Goal: Transaction & Acquisition: Book appointment/travel/reservation

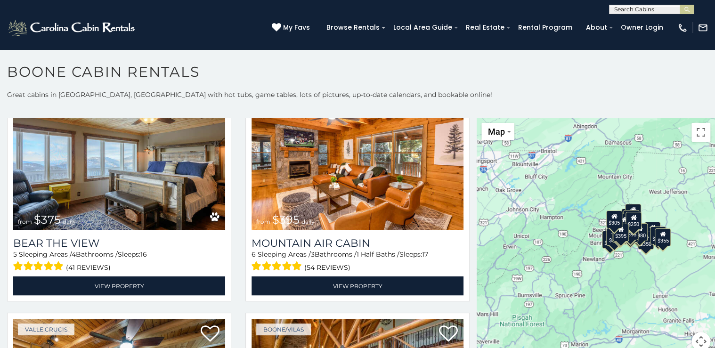
click at [697, 334] on button "Map camera controls" at bounding box center [700, 341] width 19 height 19
click at [672, 295] on button "Zoom in" at bounding box center [677, 294] width 19 height 19
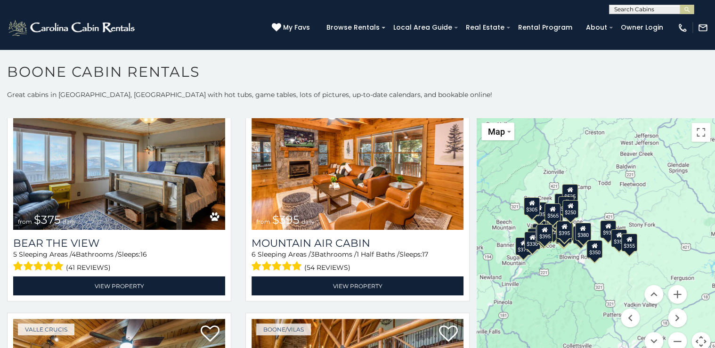
drag, startPoint x: 654, startPoint y: 283, endPoint x: 550, endPoint y: 282, distance: 103.6
click at [550, 282] on div "$349 $480 $525 $315 $355 $675 $635 $930 $400 $451 $330 $400 $485 $460 $395 $695…" at bounding box center [596, 240] width 238 height 244
click at [669, 294] on button "Zoom in" at bounding box center [677, 294] width 19 height 19
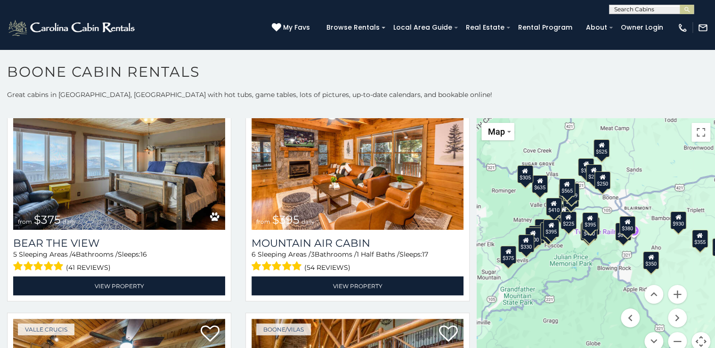
drag, startPoint x: 551, startPoint y: 307, endPoint x: 609, endPoint y: 302, distance: 58.6
click at [609, 302] on div "$349 $480 $525 $315 $355 $675 $635 $930 $400 $451 $330 $400 $485 $460 $395 $695…" at bounding box center [596, 240] width 238 height 244
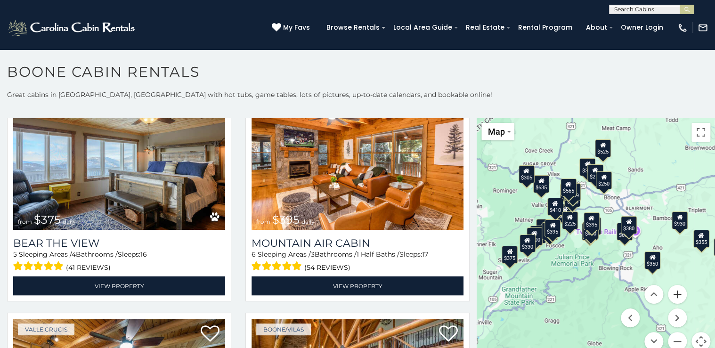
click at [674, 294] on button "Zoom in" at bounding box center [677, 294] width 19 height 19
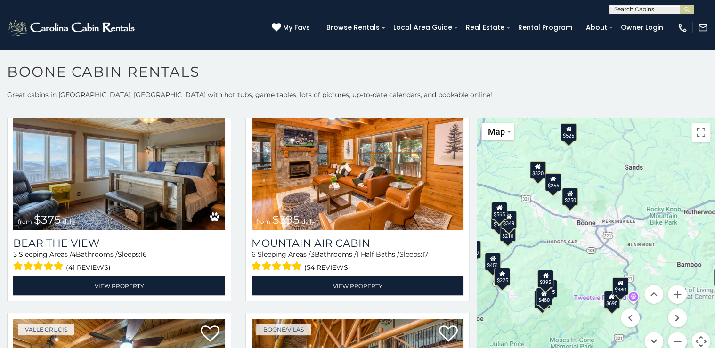
drag, startPoint x: 629, startPoint y: 151, endPoint x: 587, endPoint y: 219, distance: 79.7
click at [588, 220] on div "$349 $480 $525 $315 $355 $675 $635 $930 $400 $451 $330 $400 $485 $460 $395 $695…" at bounding box center [596, 240] width 238 height 244
click at [569, 198] on div "$250" at bounding box center [570, 197] width 16 height 18
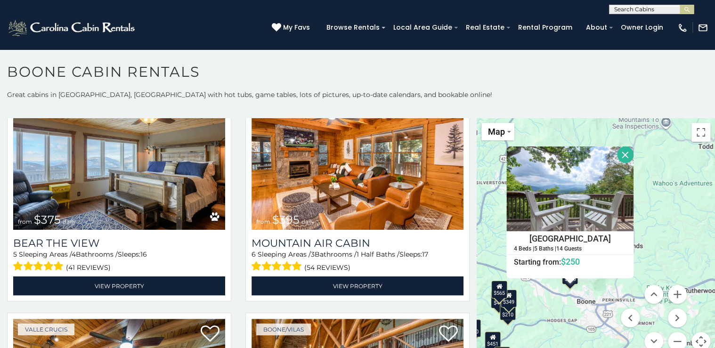
click at [622, 151] on button "Close" at bounding box center [625, 154] width 16 height 16
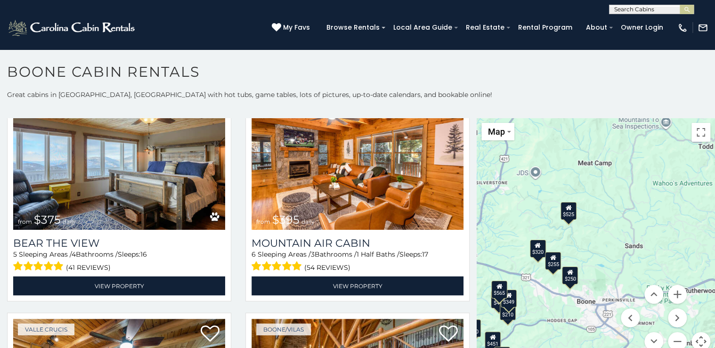
click at [551, 265] on div "$255" at bounding box center [553, 261] width 16 height 18
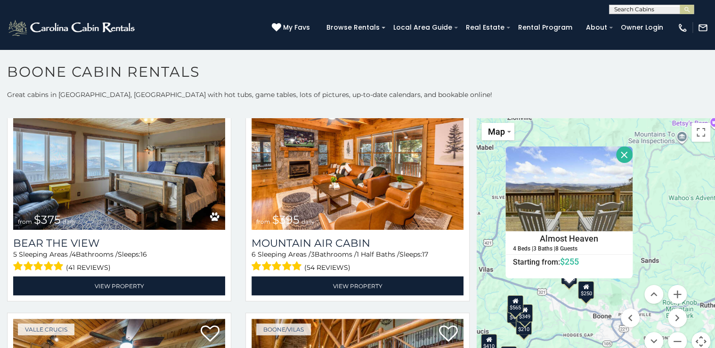
click at [620, 156] on button "Close" at bounding box center [624, 154] width 16 height 16
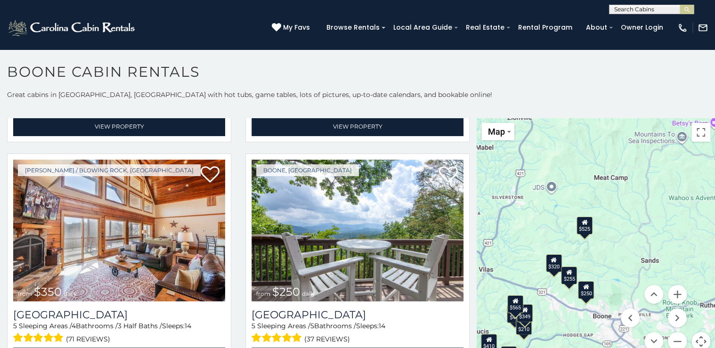
scroll to position [2072, 0]
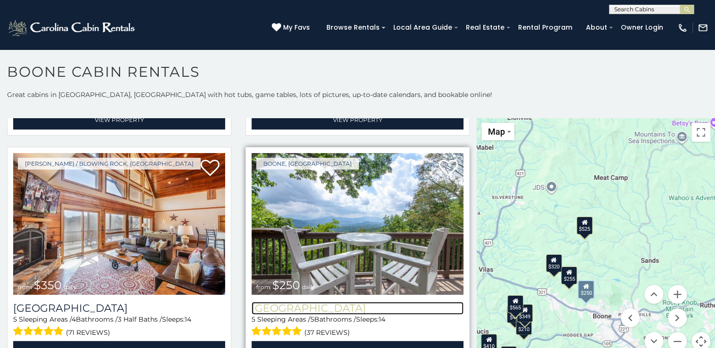
click at [301, 302] on h3 "[GEOGRAPHIC_DATA]" at bounding box center [358, 308] width 212 height 13
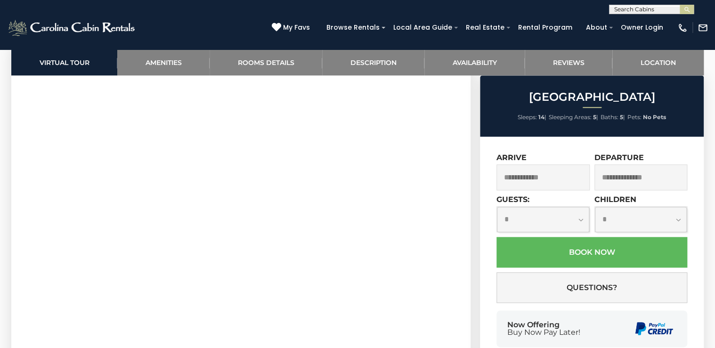
scroll to position [490, 0]
